Goal: Task Accomplishment & Management: Manage account settings

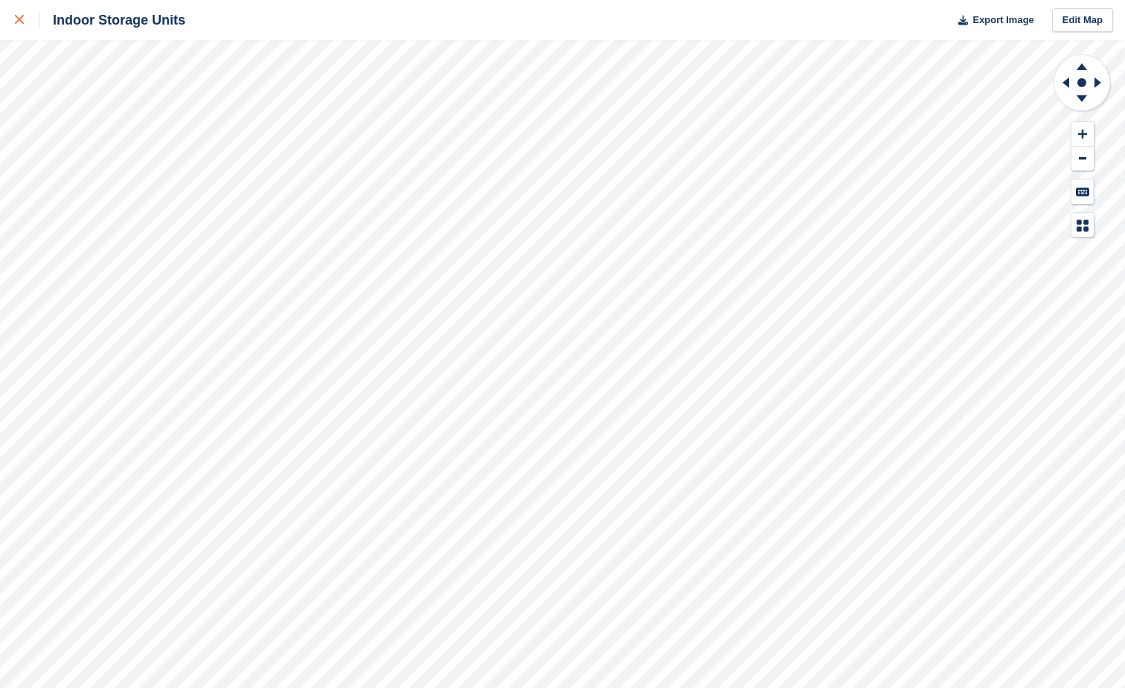
click at [21, 19] on icon at bounding box center [19, 19] width 9 height 9
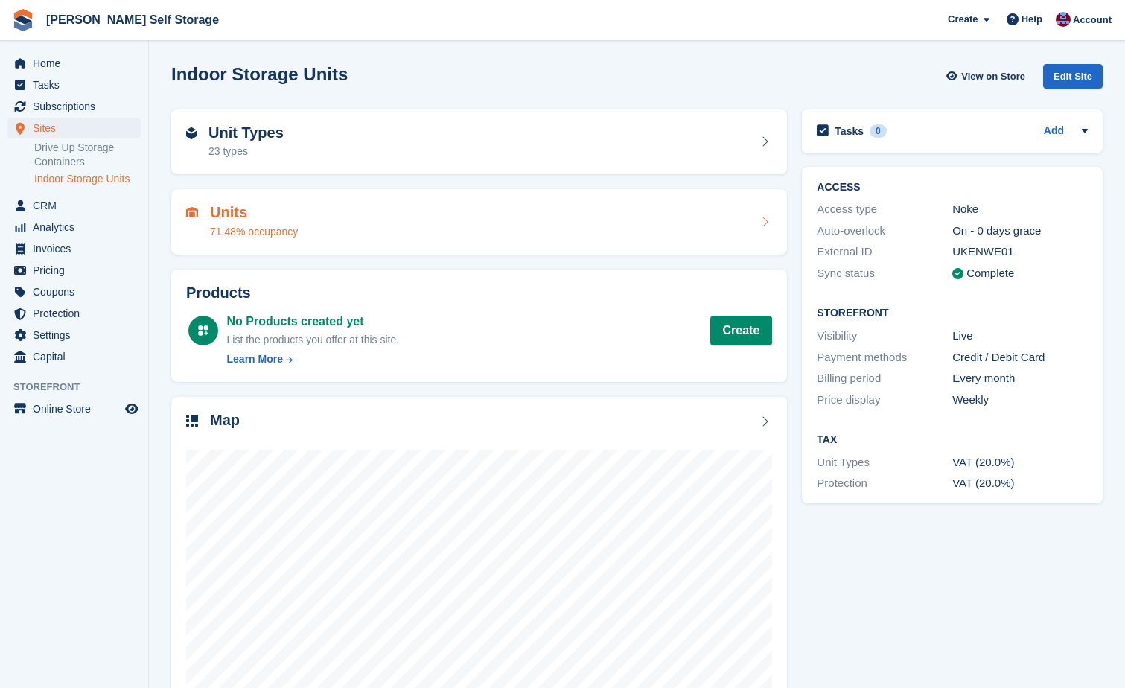
click at [234, 217] on h2 "Units" at bounding box center [254, 212] width 88 height 17
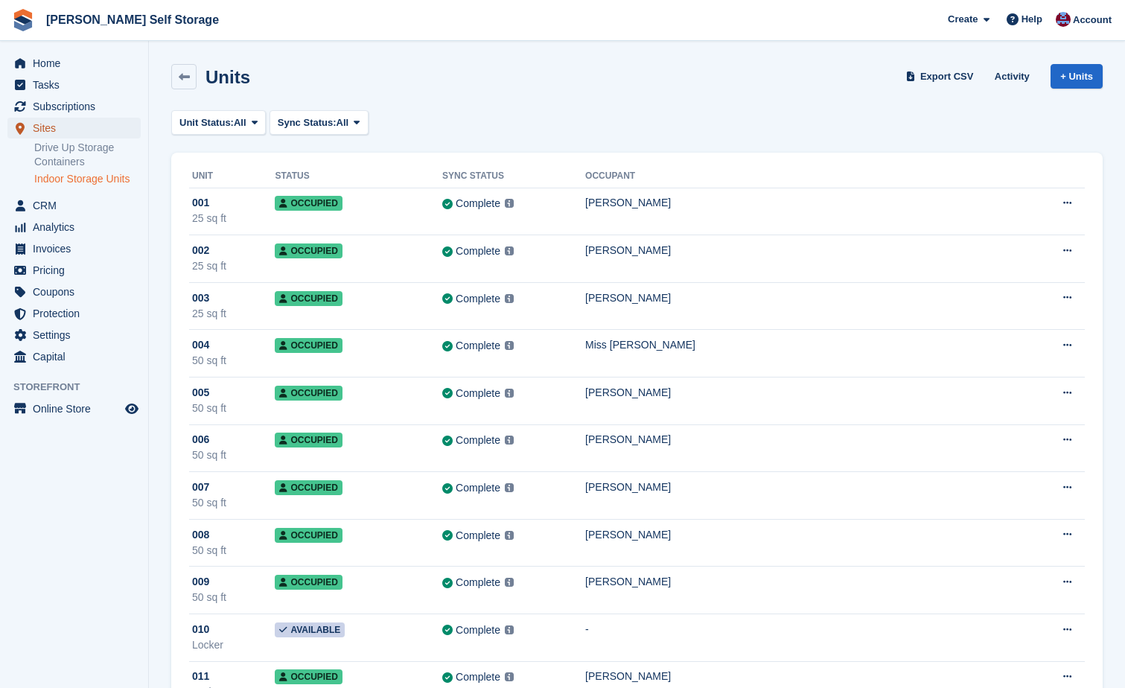
click at [42, 122] on span "Sites" at bounding box center [77, 128] width 89 height 21
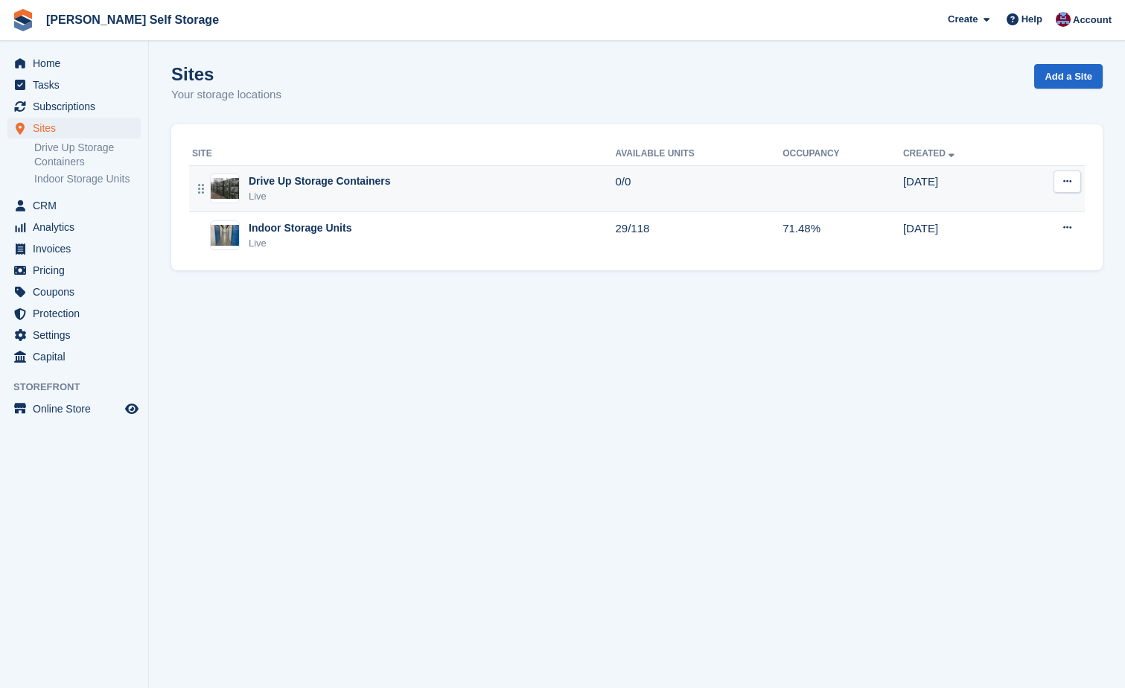
click at [311, 172] on td "Drive Up Storage Containers Live" at bounding box center [402, 188] width 426 height 47
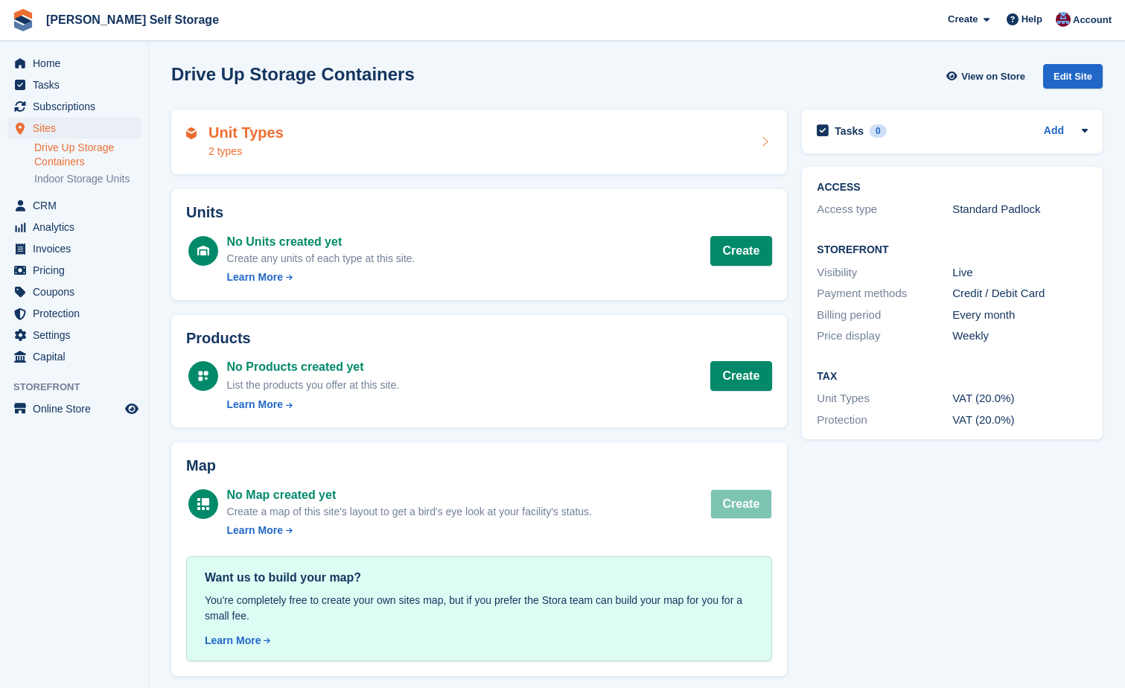
click at [319, 153] on div "Unit Types 2 types" at bounding box center [479, 142] width 586 height 36
click at [226, 135] on h2 "Unit Types" at bounding box center [245, 132] width 75 height 17
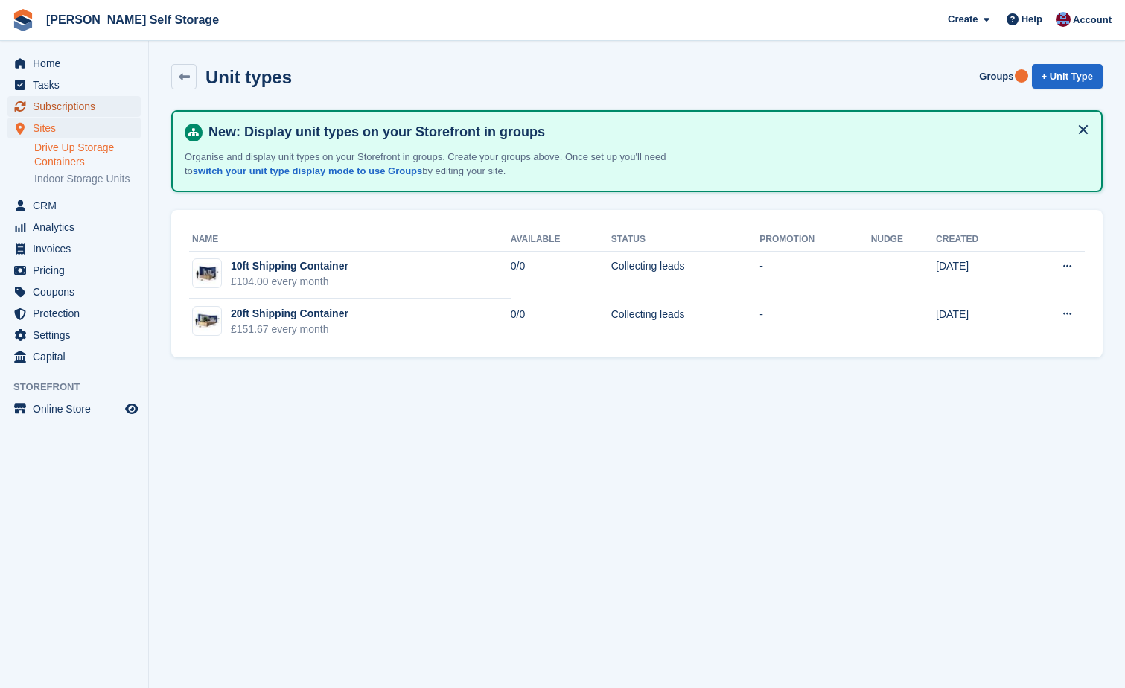
click at [44, 104] on span "Subscriptions" at bounding box center [77, 106] width 89 height 21
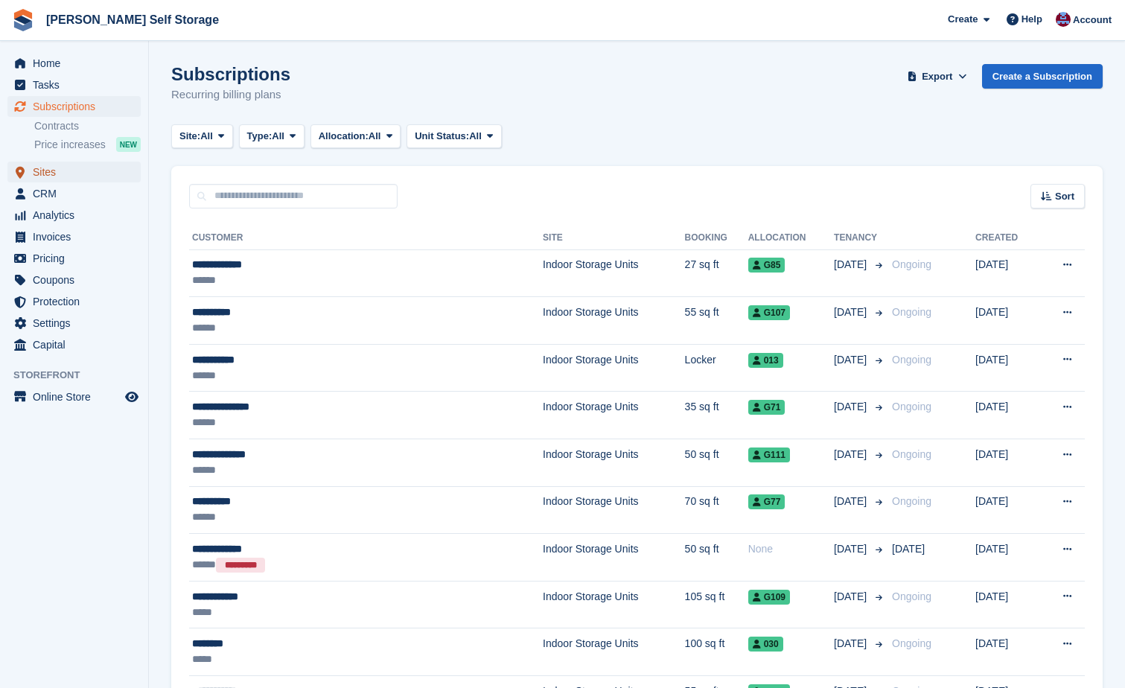
click at [39, 173] on span "Sites" at bounding box center [77, 172] width 89 height 21
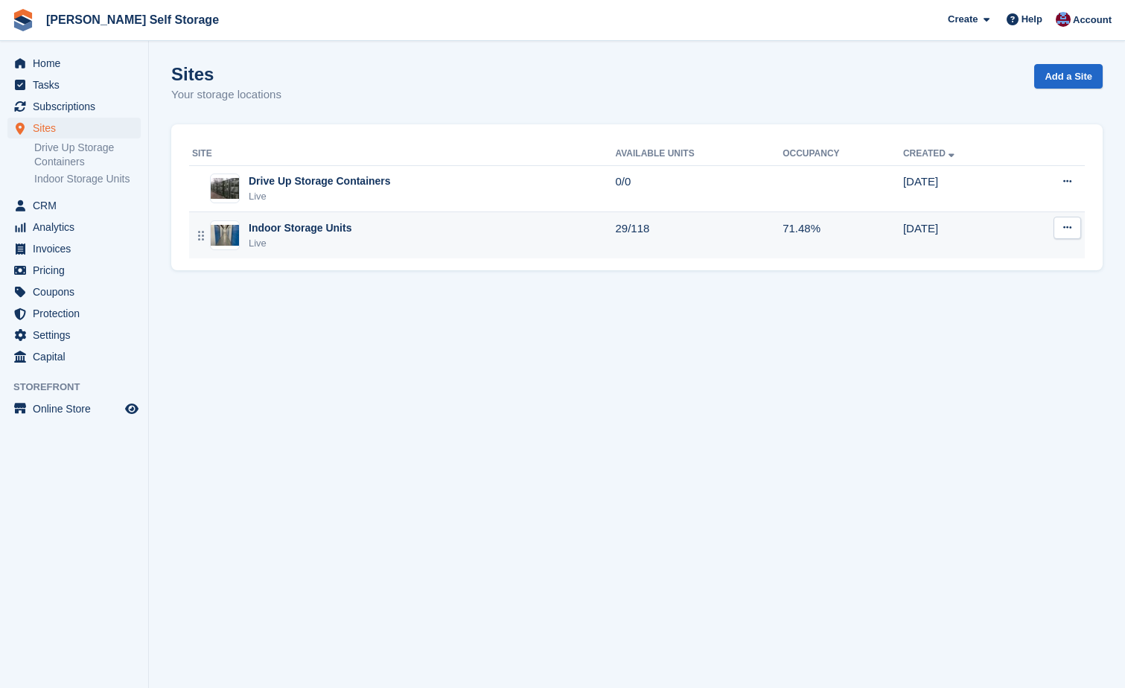
click at [268, 232] on div "Indoor Storage Units" at bounding box center [300, 228] width 103 height 16
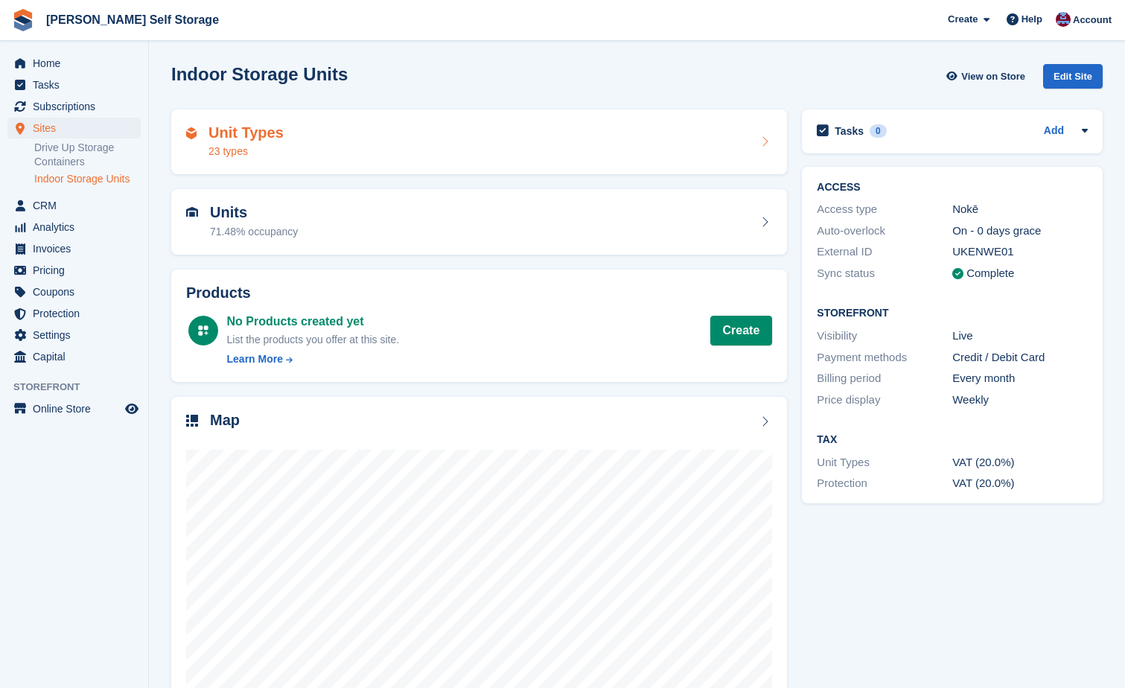
click at [236, 141] on h2 "Unit Types" at bounding box center [245, 132] width 75 height 17
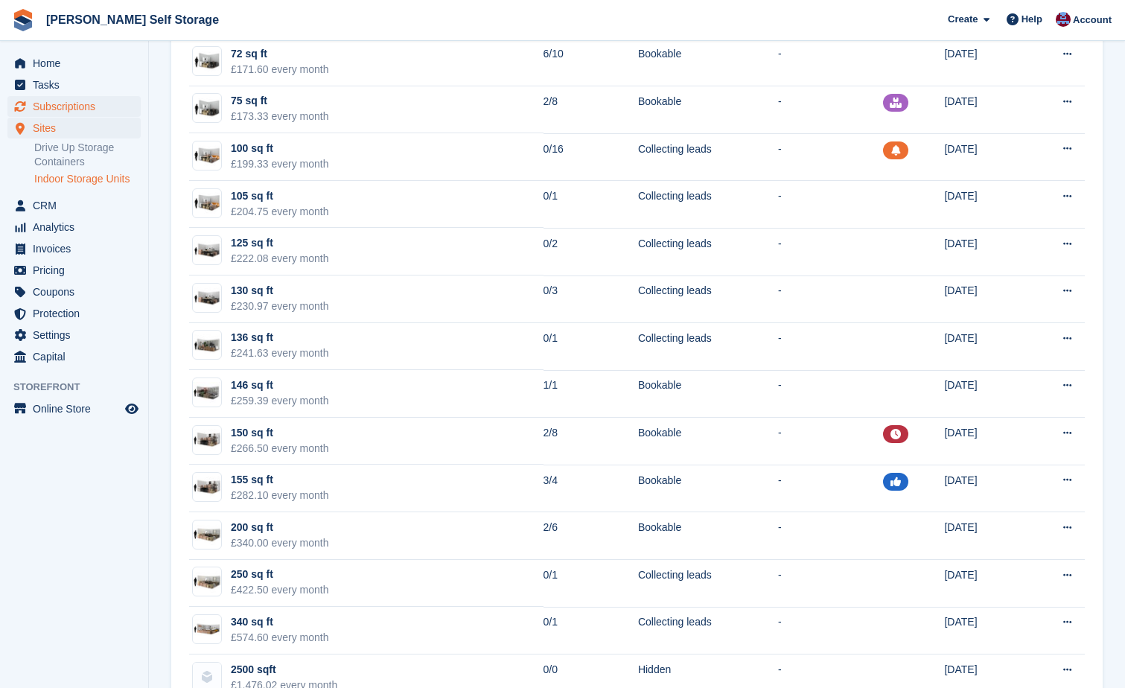
scroll to position [686, 0]
